Goal: Information Seeking & Learning: Learn about a topic

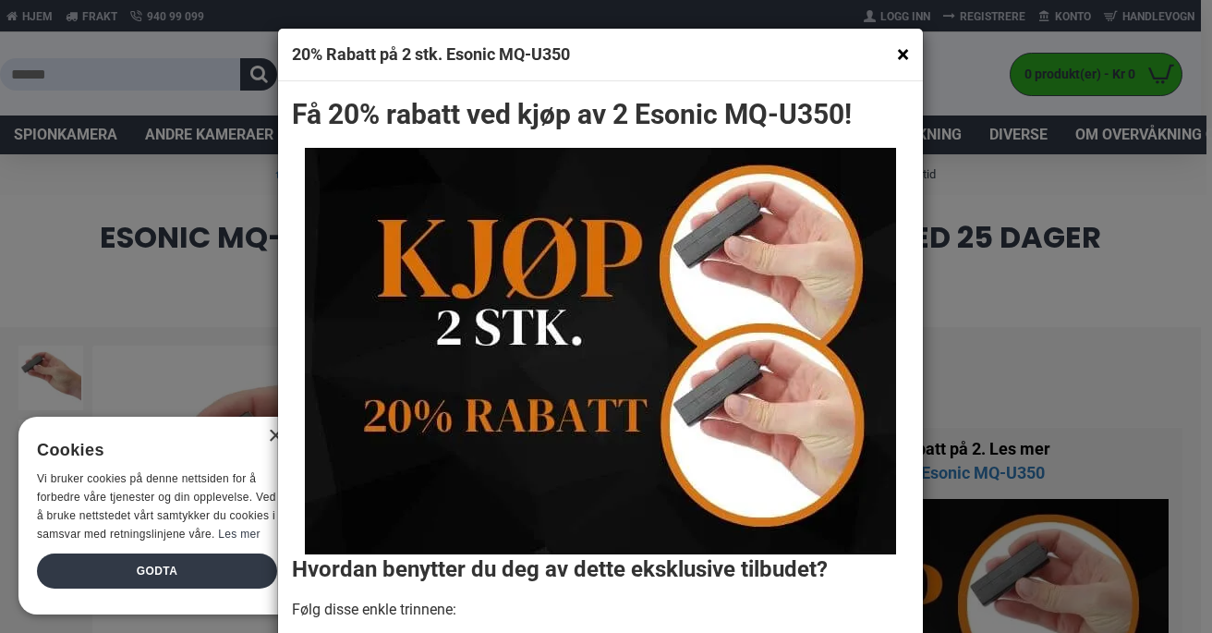
click at [897, 52] on button "×" at bounding box center [903, 54] width 12 height 23
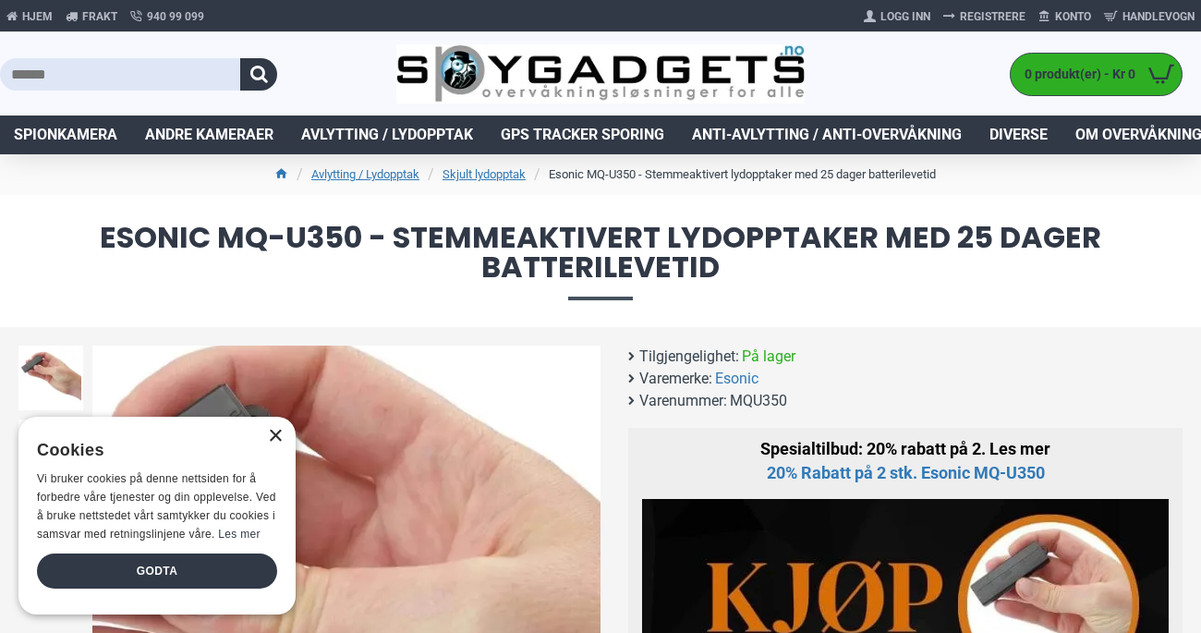
click at [278, 434] on div "×" at bounding box center [275, 437] width 14 height 14
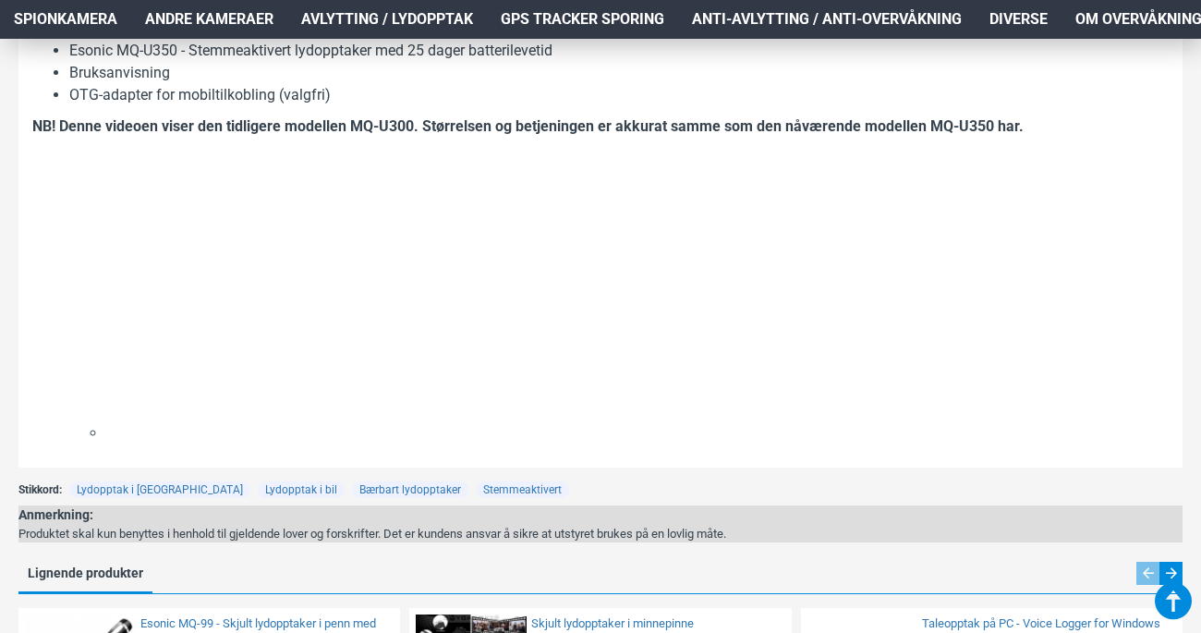
scroll to position [2938, 6]
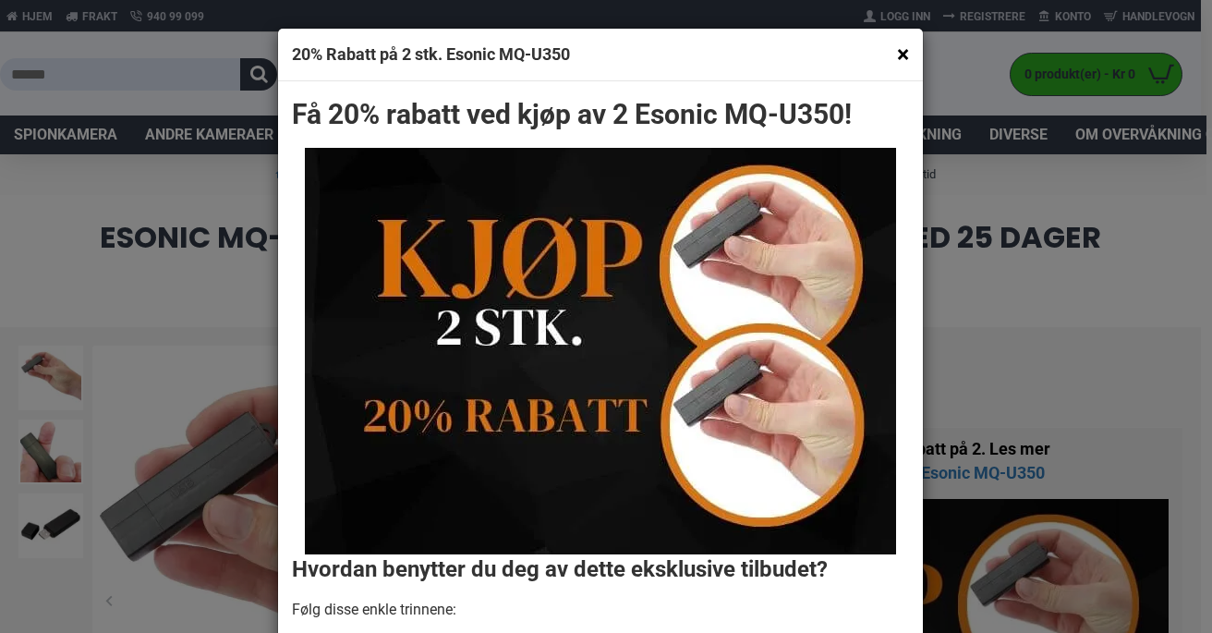
click at [900, 55] on button "×" at bounding box center [903, 54] width 12 height 23
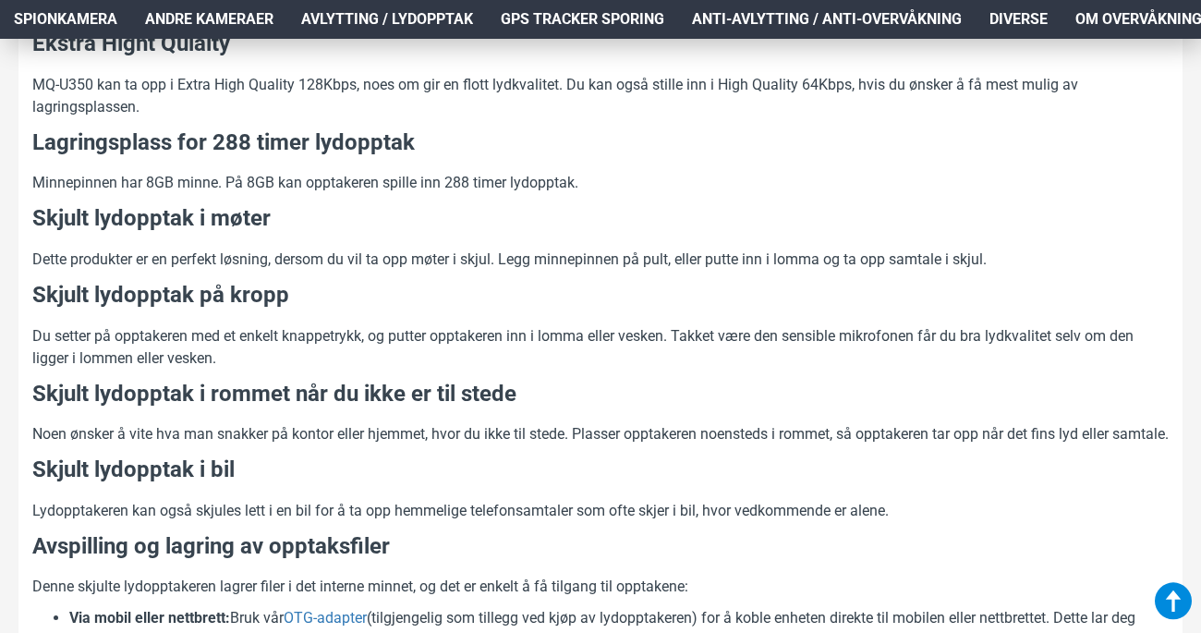
scroll to position [2032, 0]
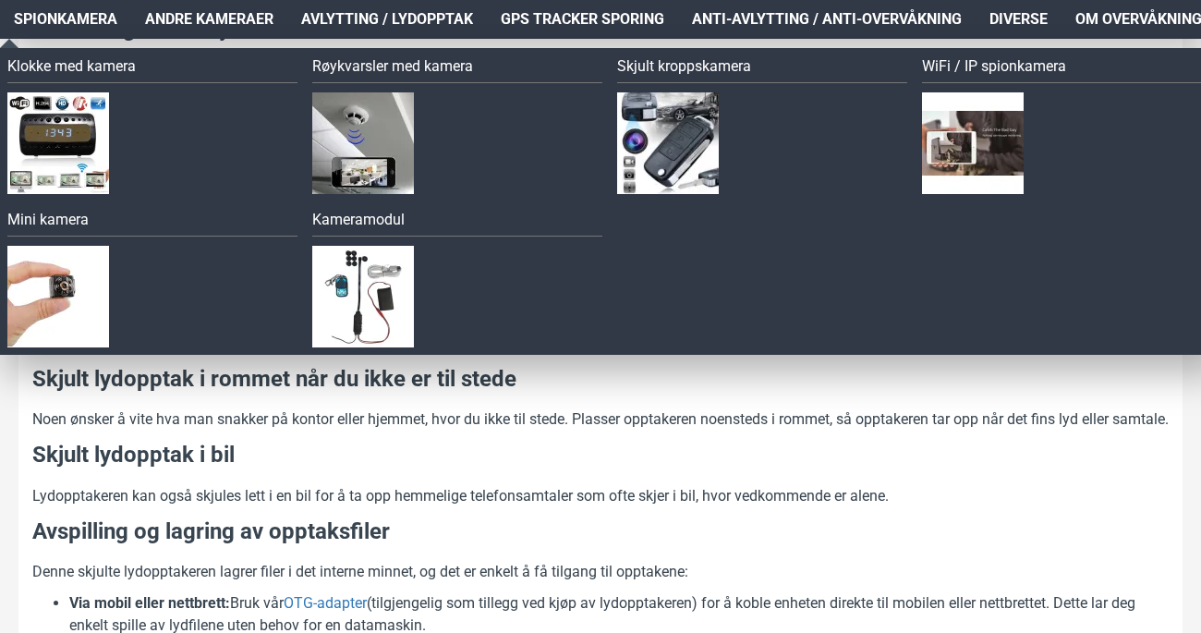
click at [73, 13] on span "Spionkamera" at bounding box center [66, 19] width 104 height 22
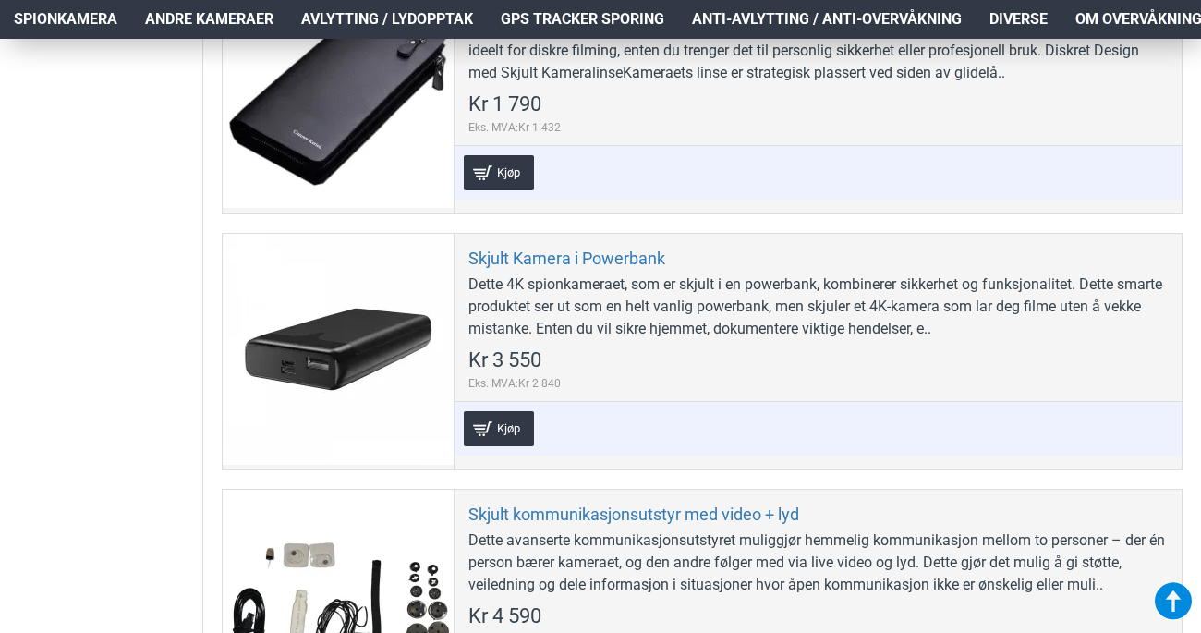
scroll to position [5949, 6]
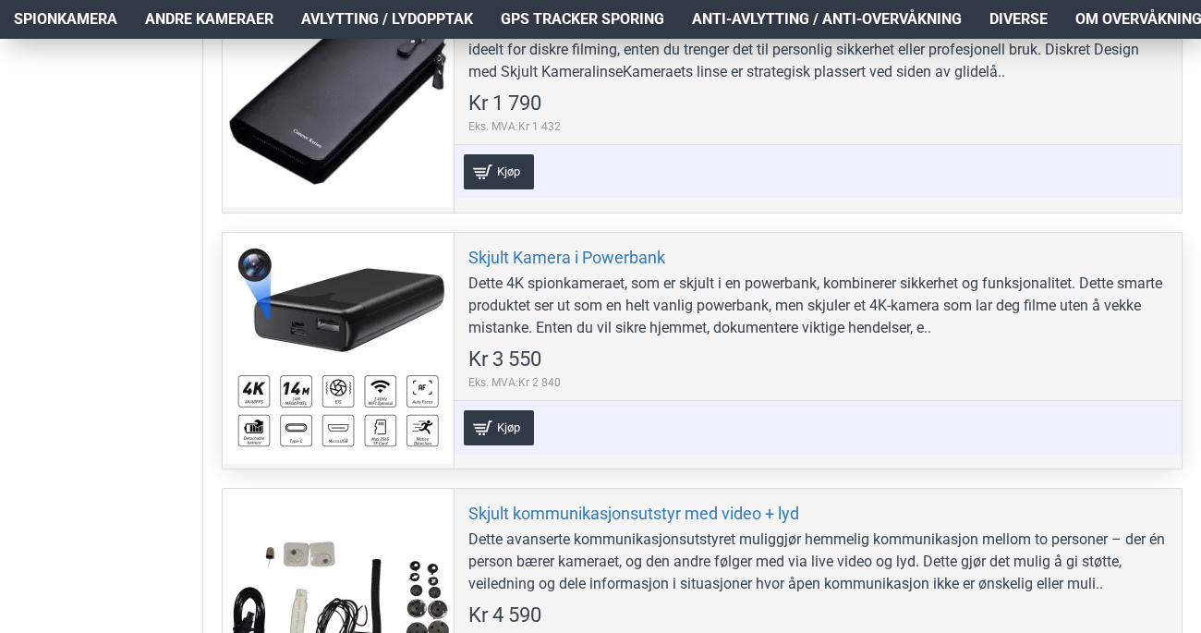
click at [419, 325] on div at bounding box center [338, 348] width 231 height 231
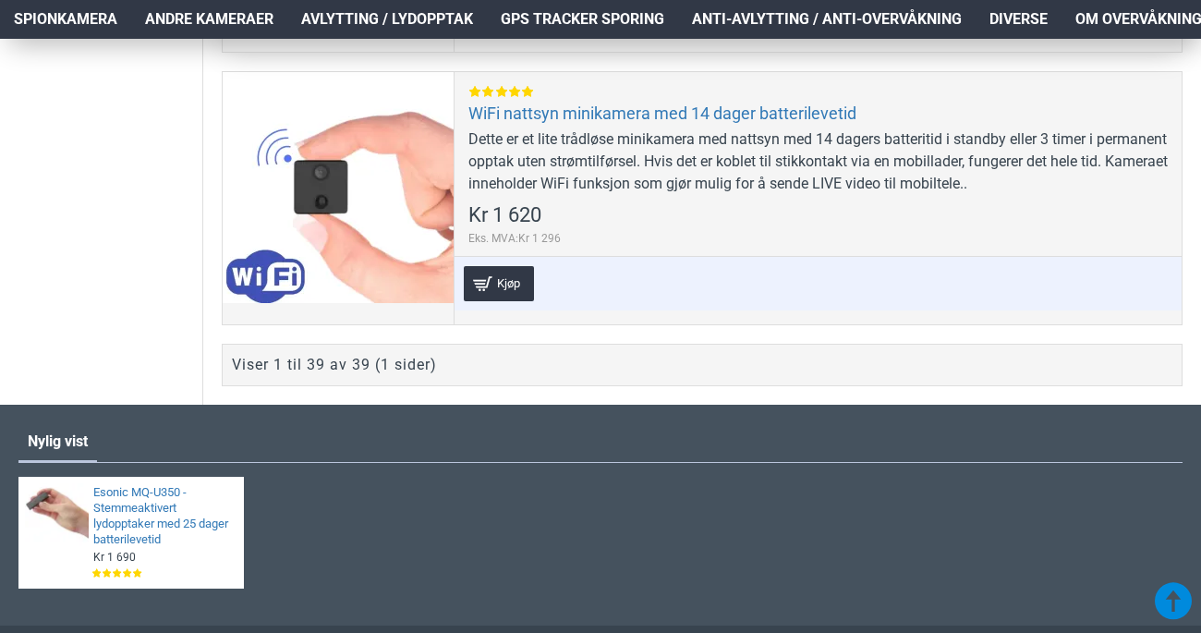
scroll to position [11313, 6]
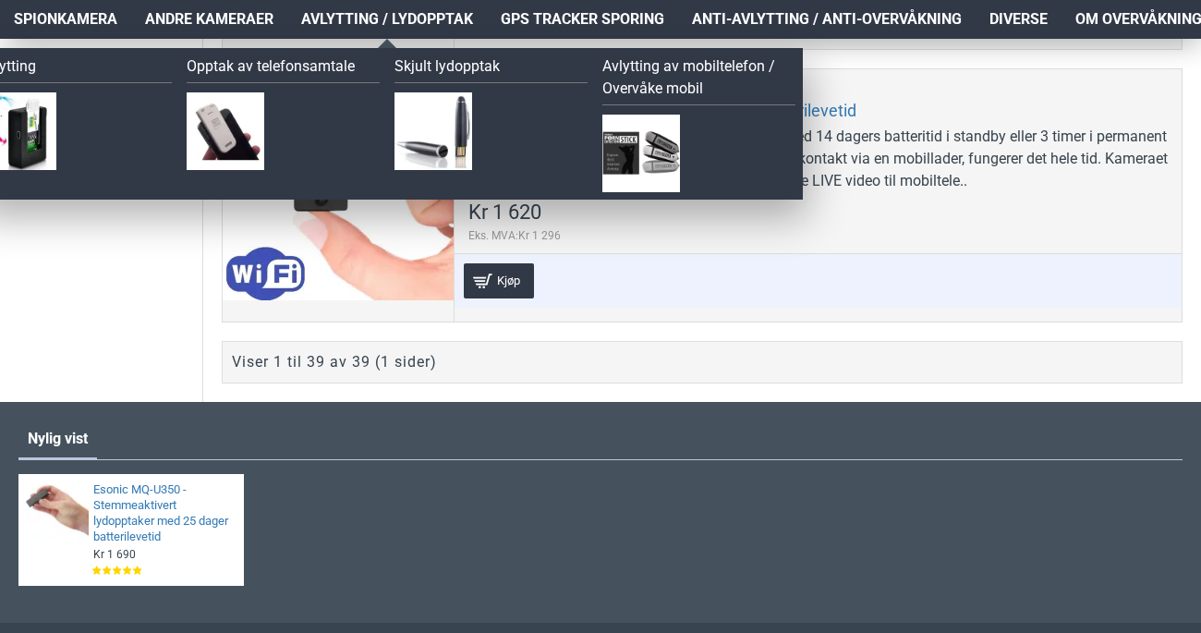
click at [393, 26] on span "Avlytting / Lydopptak" at bounding box center [387, 19] width 172 height 22
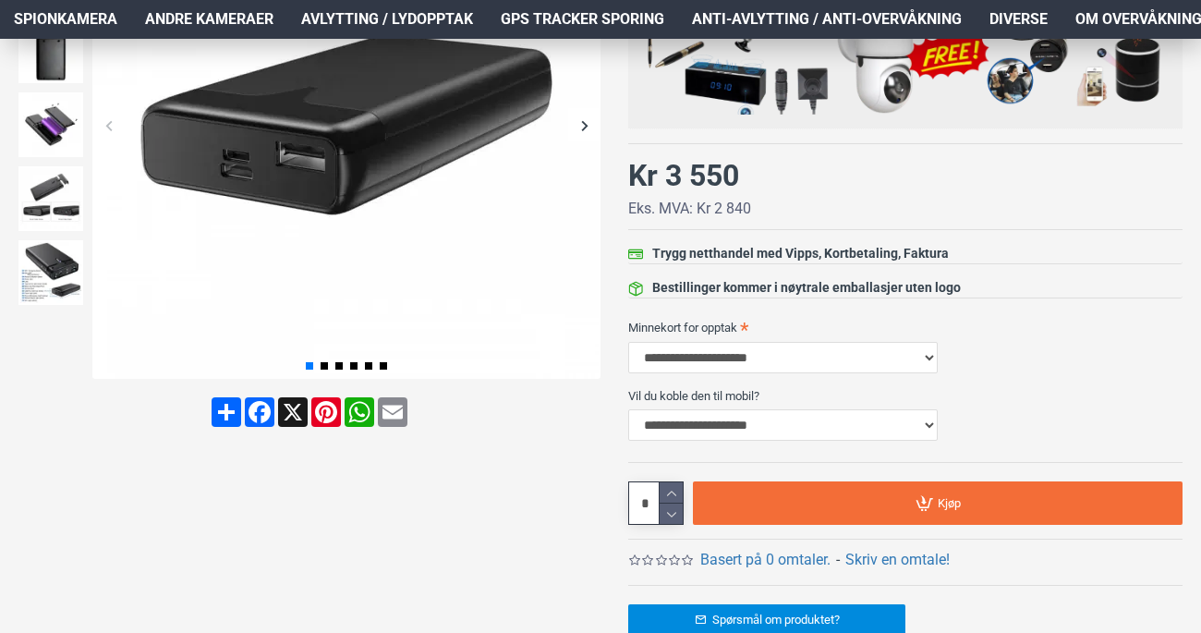
scroll to position [447, 0]
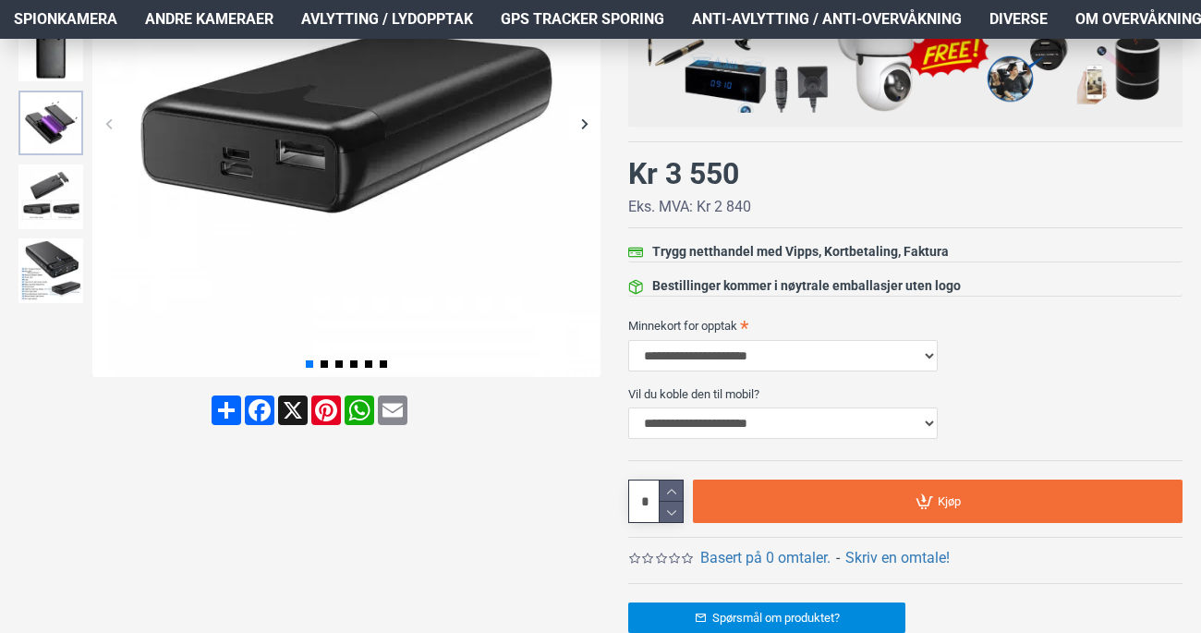
click at [54, 137] on img at bounding box center [50, 123] width 65 height 65
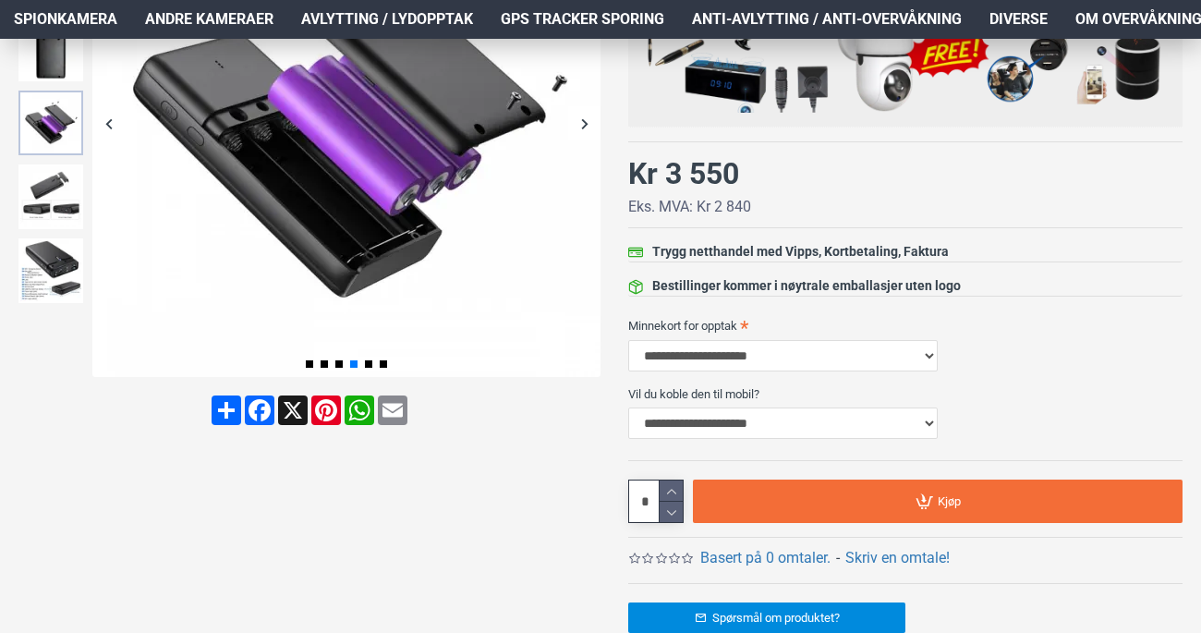
click at [56, 154] on img at bounding box center [50, 123] width 65 height 65
click at [57, 189] on img at bounding box center [50, 197] width 65 height 65
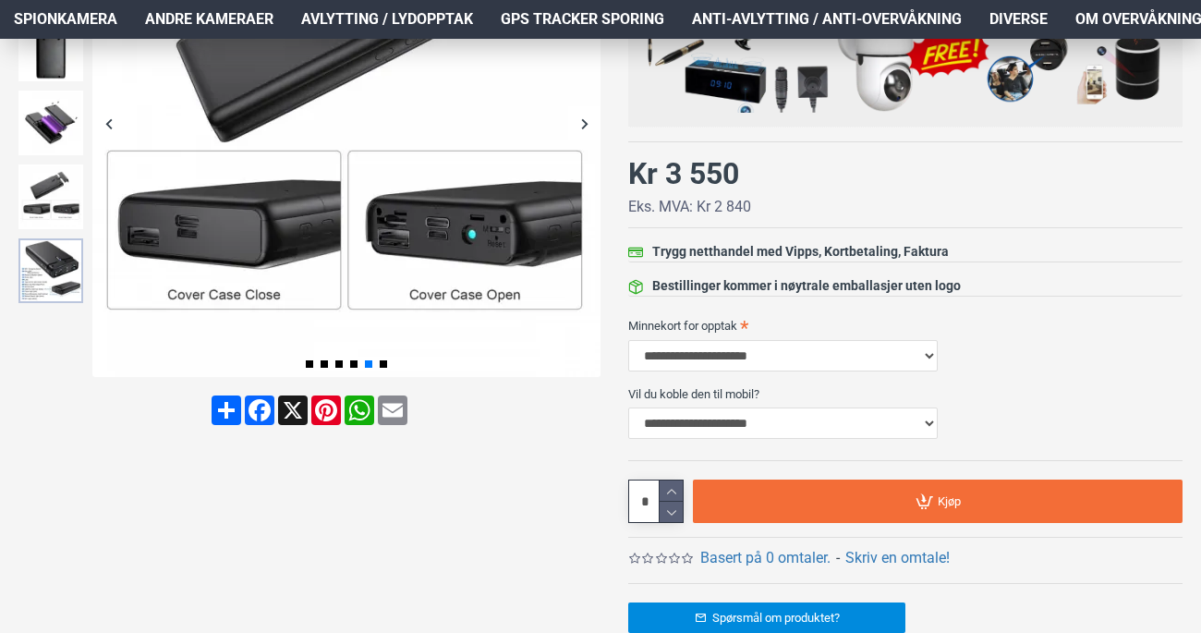
click at [60, 251] on img at bounding box center [50, 270] width 65 height 65
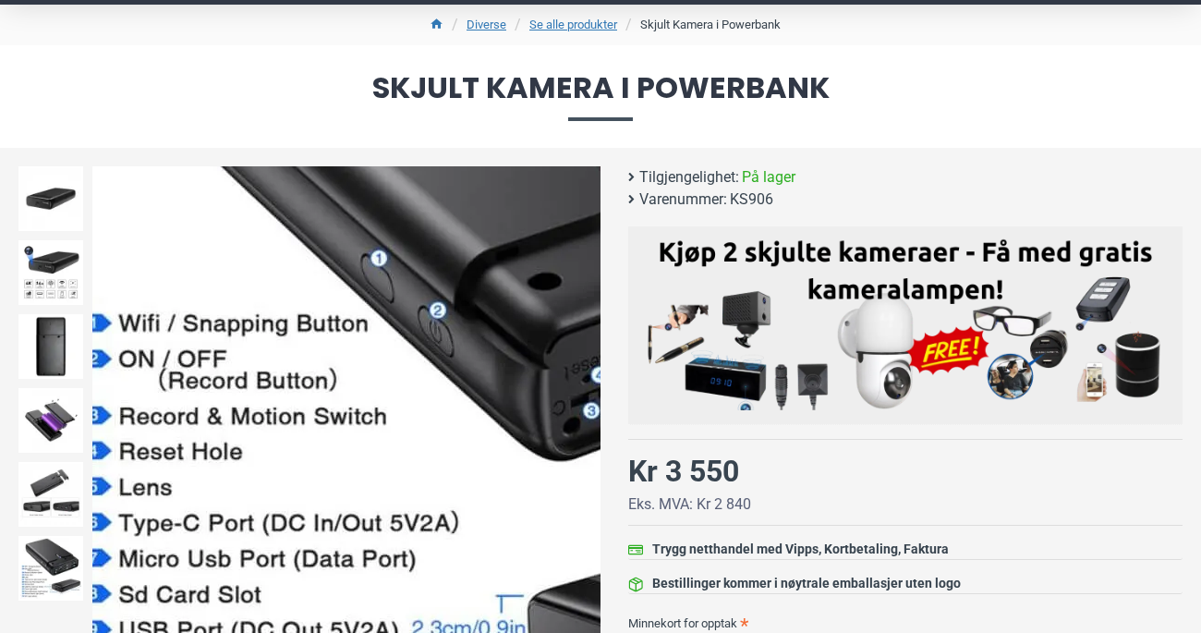
scroll to position [149, 0]
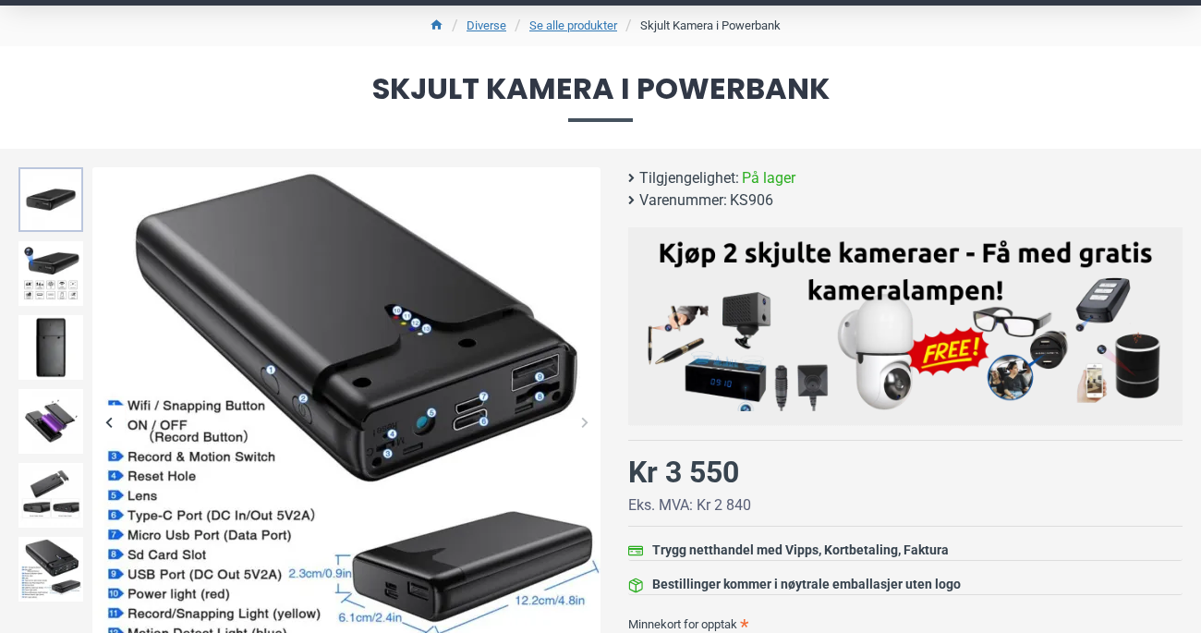
click at [43, 216] on img at bounding box center [50, 199] width 65 height 65
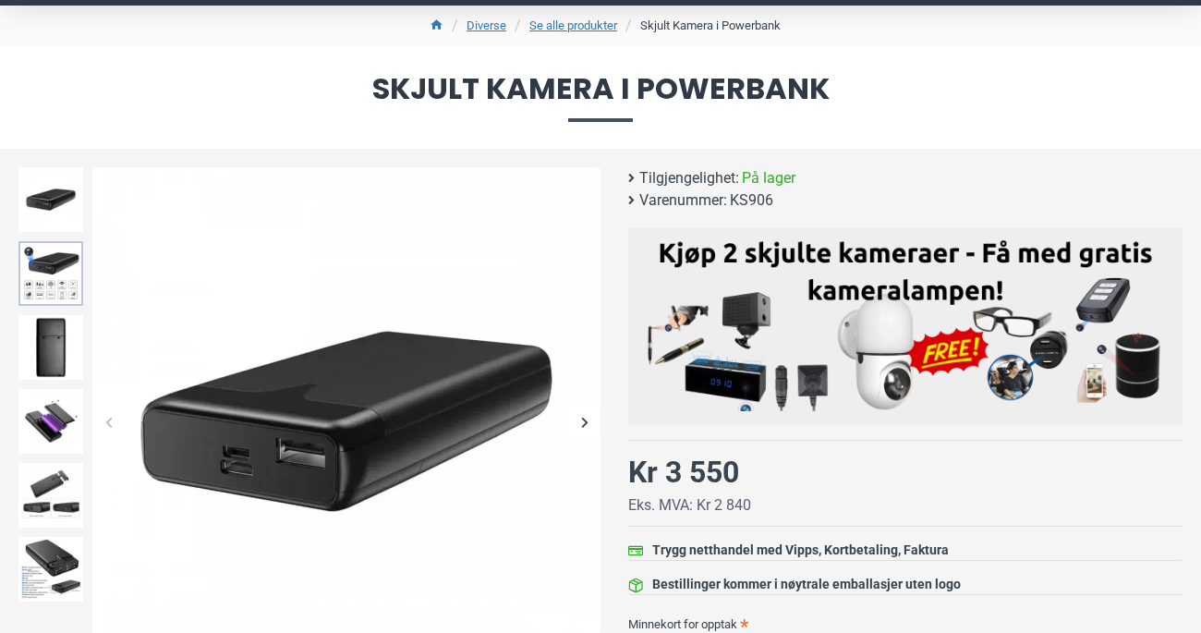
click at [46, 250] on img at bounding box center [50, 273] width 65 height 65
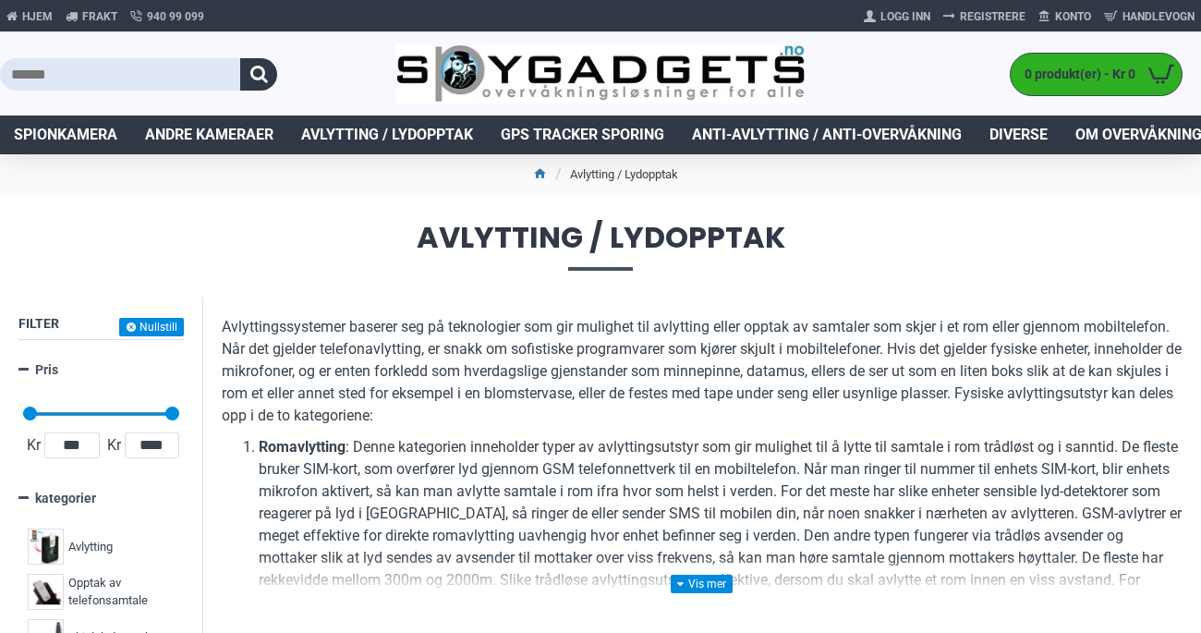
click at [327, 363] on p "Avlyttingssystemer baserer seg på teknologier som gir mulighet til avlytting el…" at bounding box center [702, 371] width 961 height 111
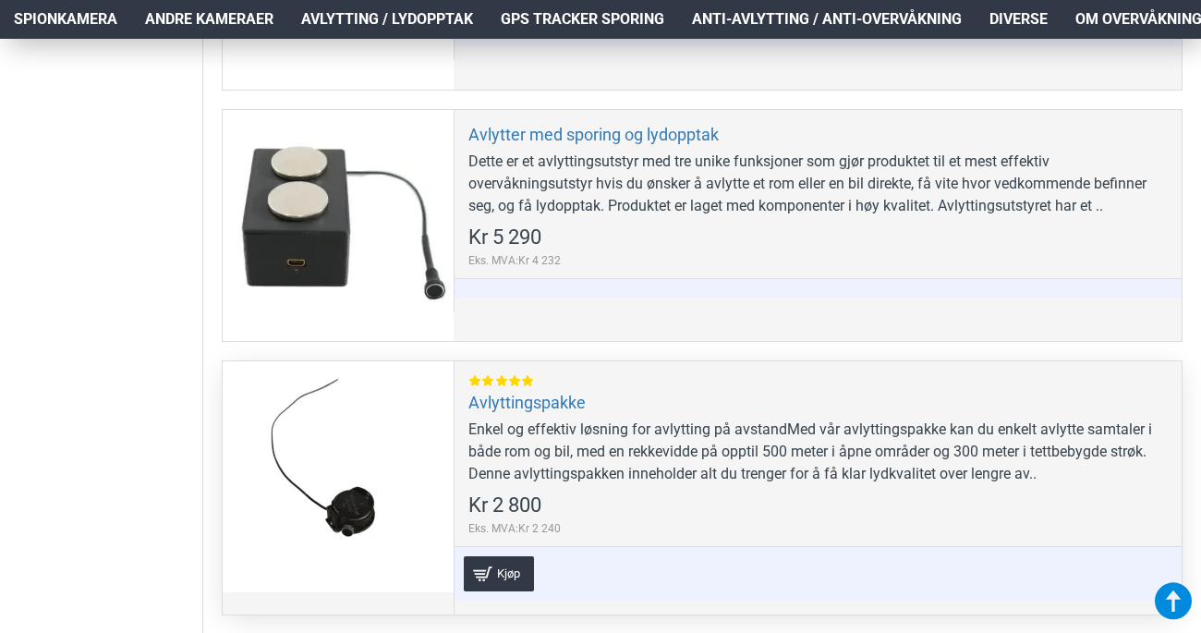
scroll to position [1106, 6]
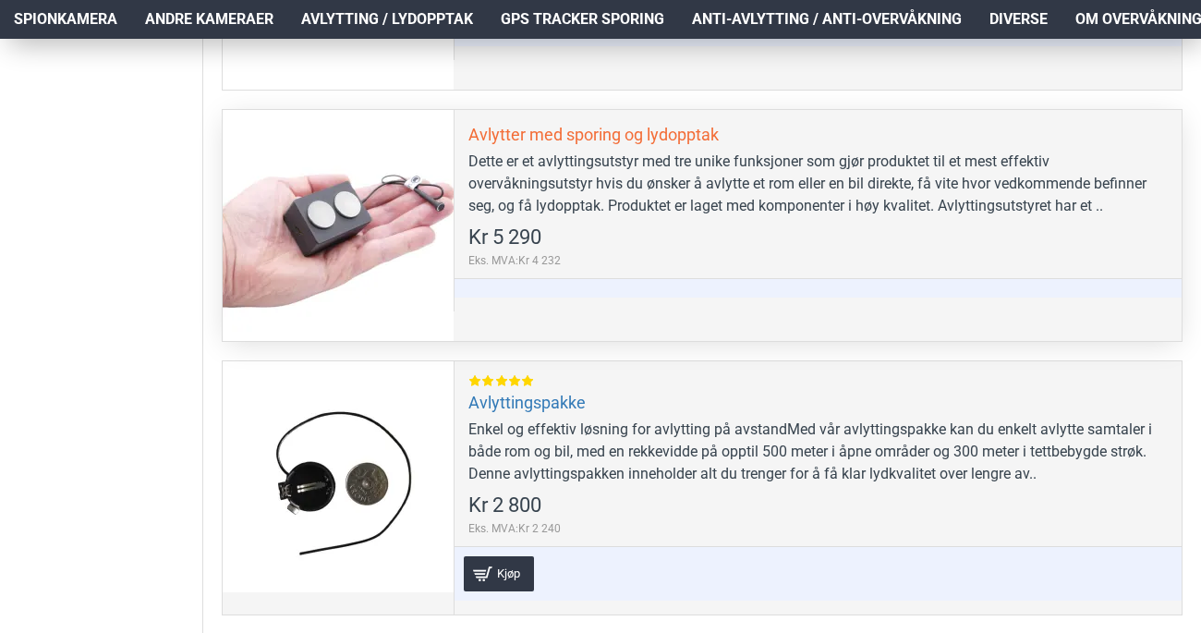
click at [625, 138] on link "Avlytter med sporing og lydopptak" at bounding box center [594, 134] width 250 height 21
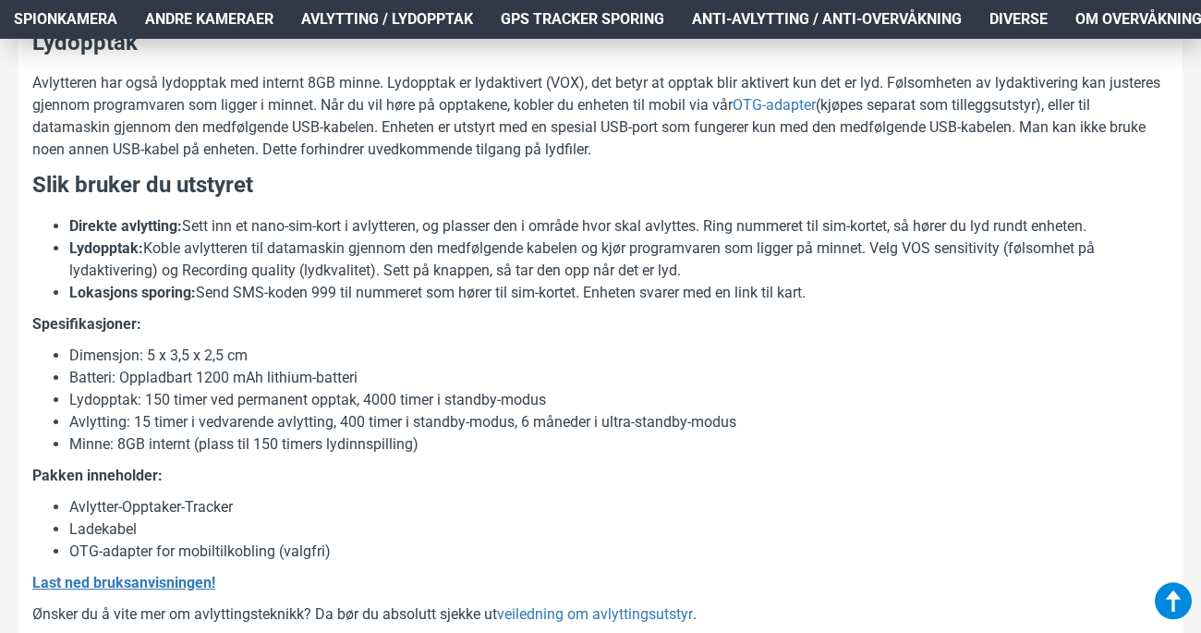
scroll to position [1310, 6]
